Goal: Task Accomplishment & Management: Manage account settings

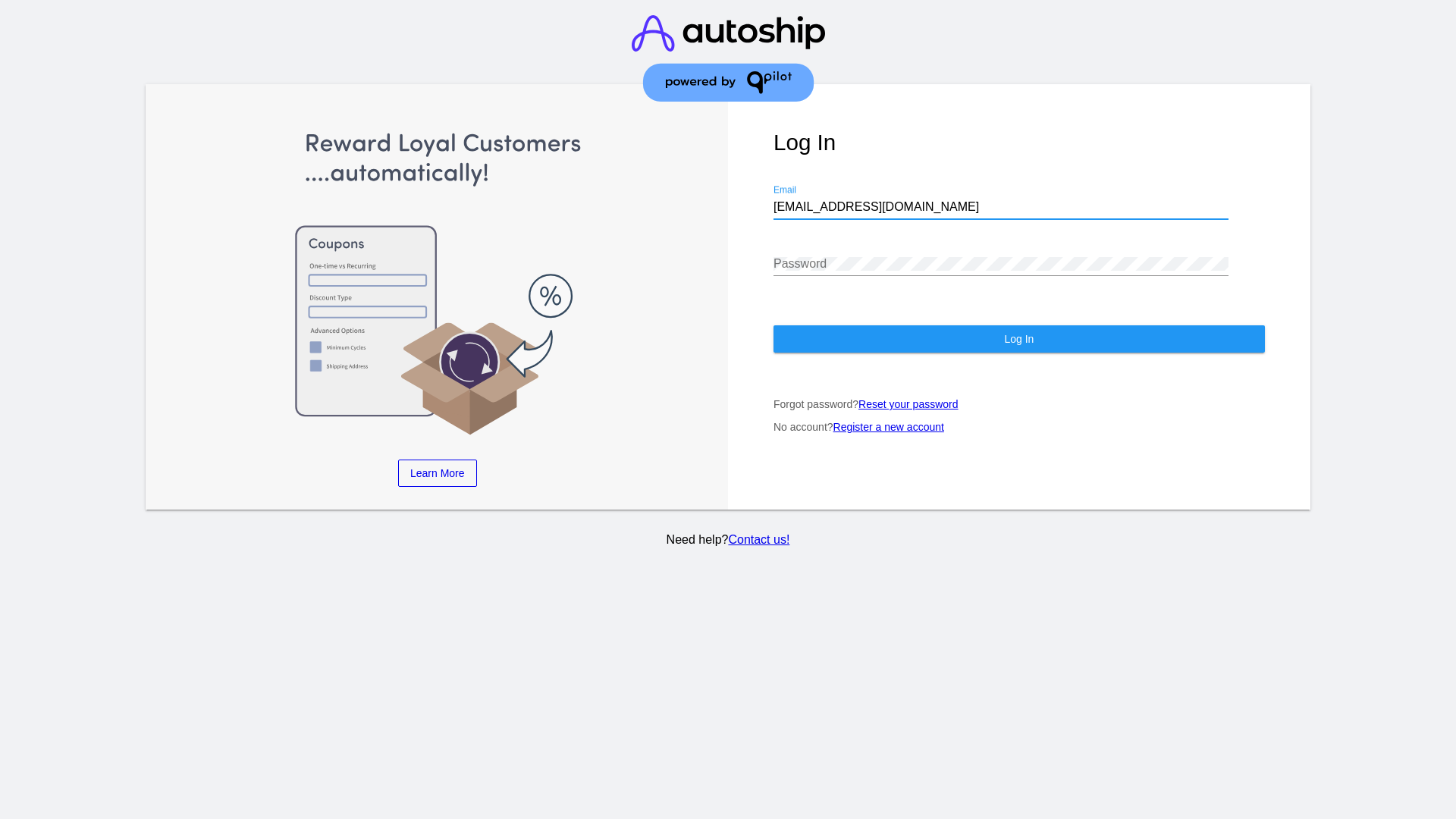
type input "jr@patternsinthecloud.com"
click at [1018, 339] on span "Log In" at bounding box center [1018, 339] width 30 height 12
